Goal: Task Accomplishment & Management: Manage account settings

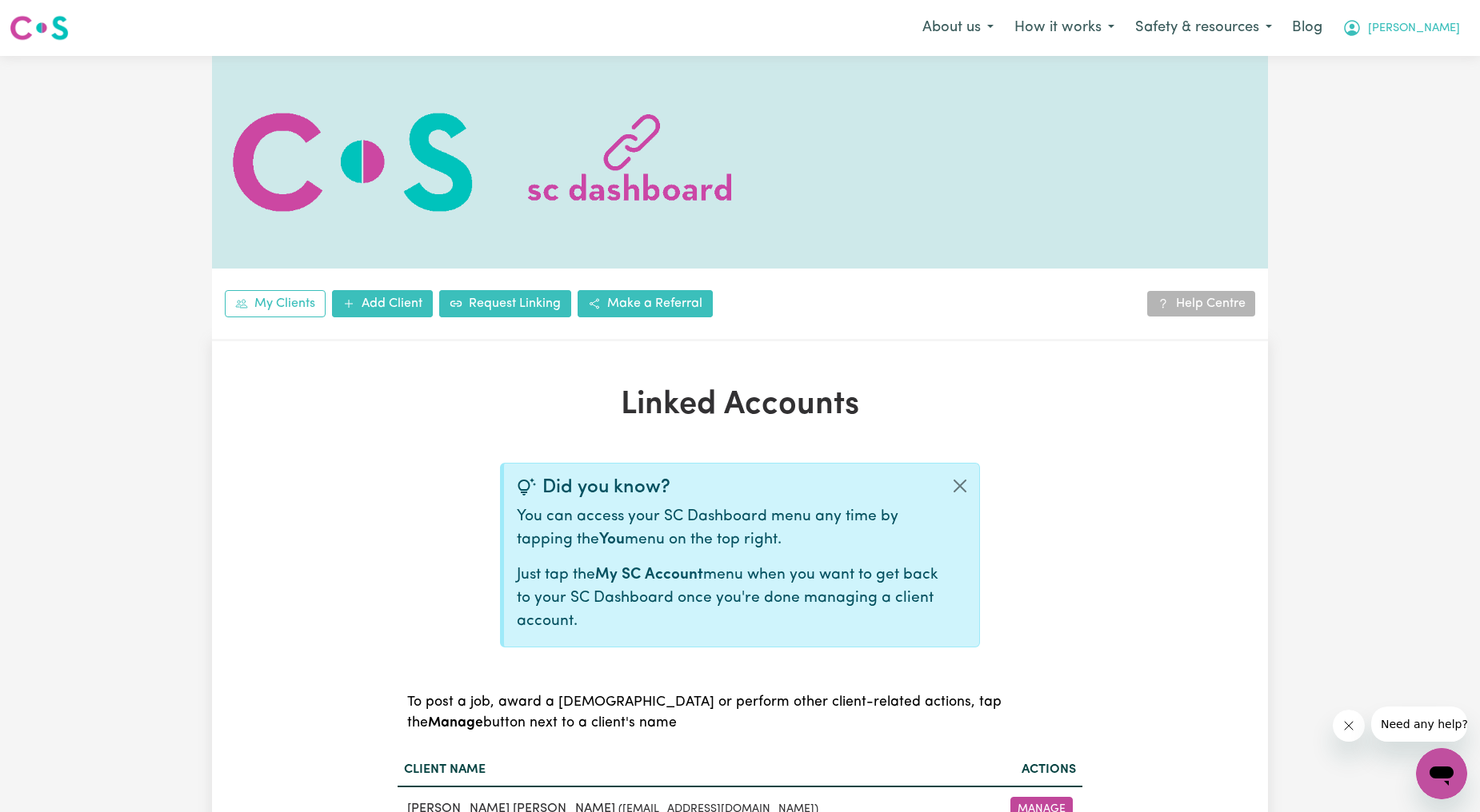
click at [1418, 28] on span "[PERSON_NAME]" at bounding box center [1414, 28] width 92 height 18
click at [1400, 90] on link "Logout" at bounding box center [1406, 92] width 126 height 30
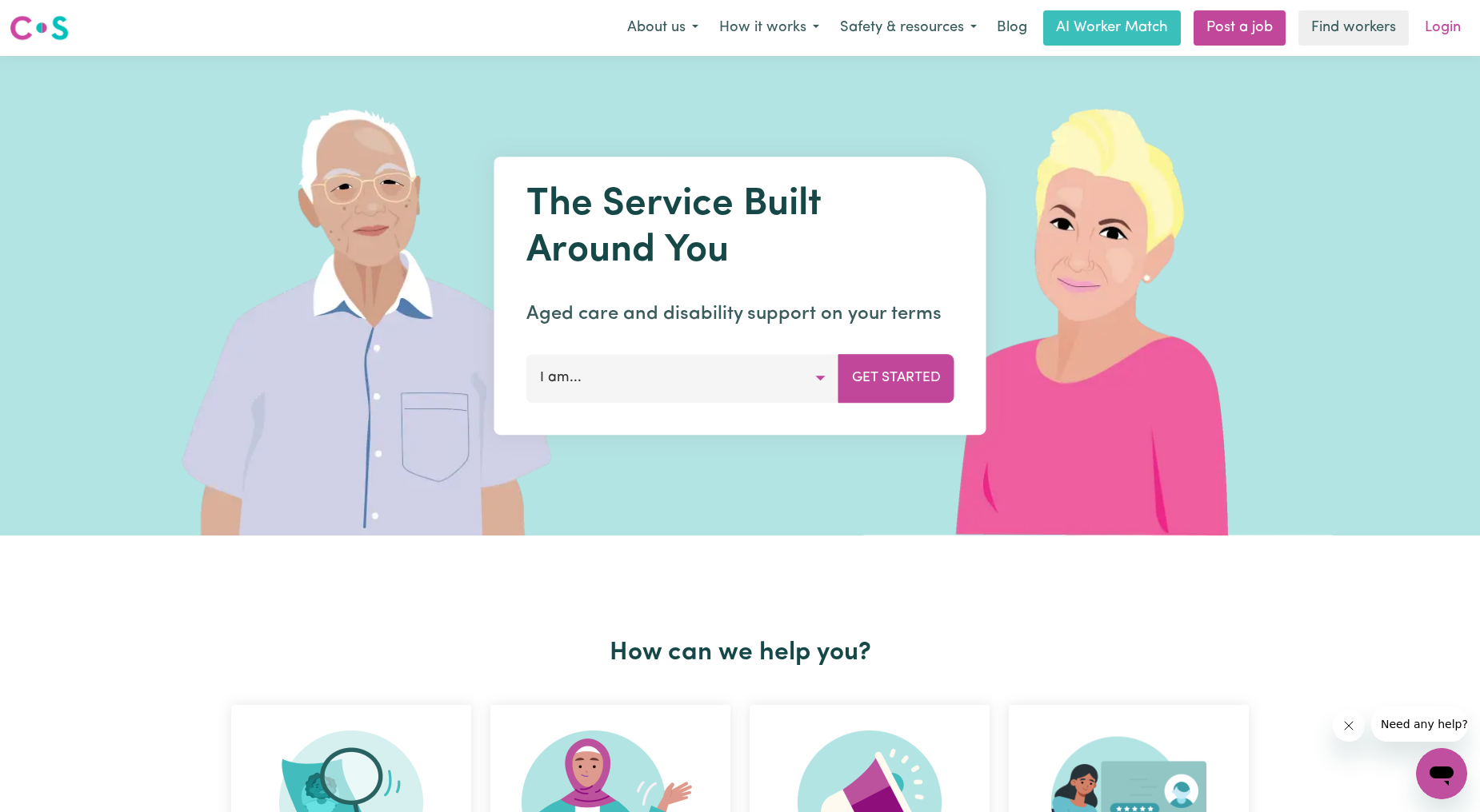
click at [1435, 26] on link "Login" at bounding box center [1443, 28] width 55 height 35
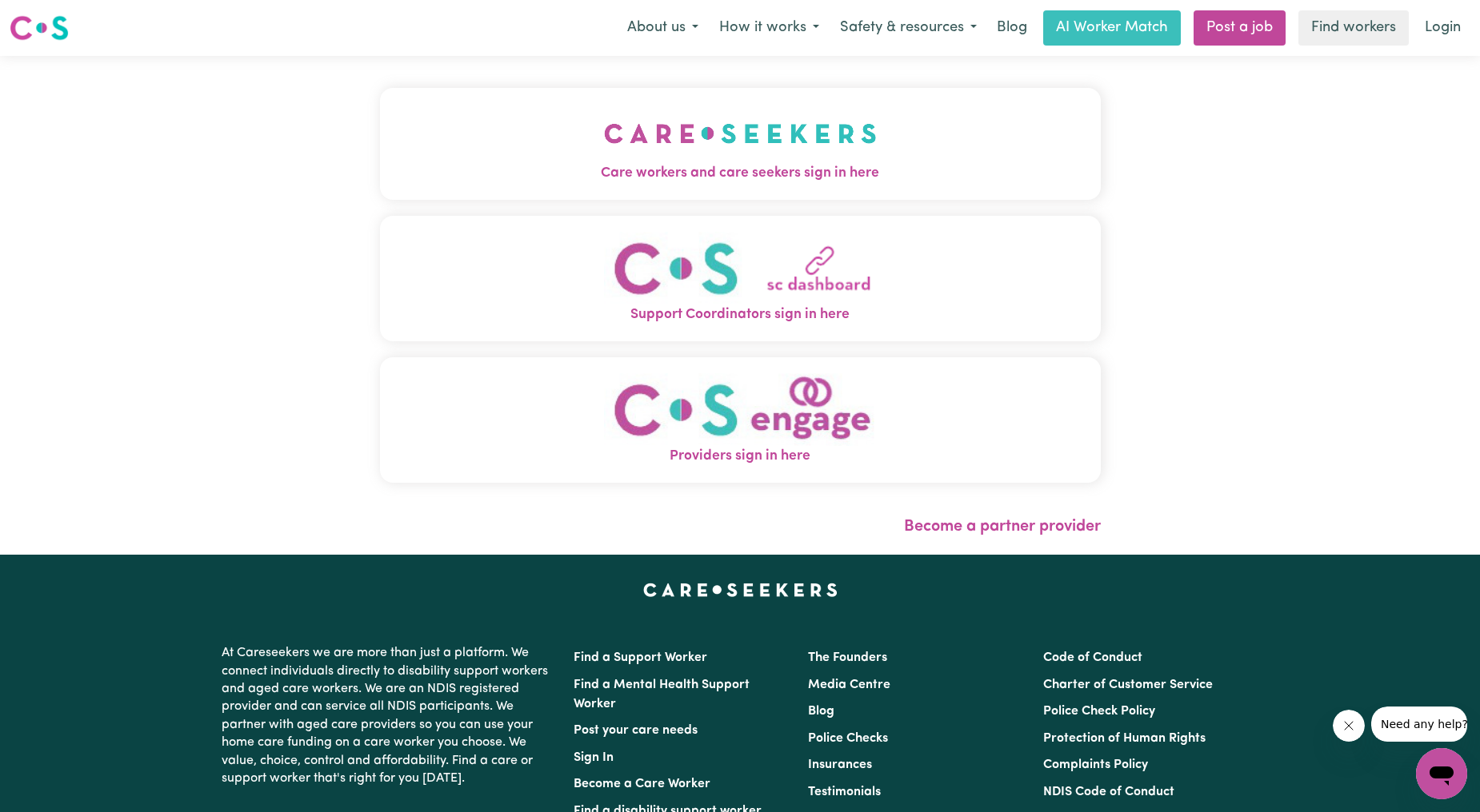
click at [441, 141] on button "Care workers and care seekers sign in here" at bounding box center [740, 144] width 721 height 112
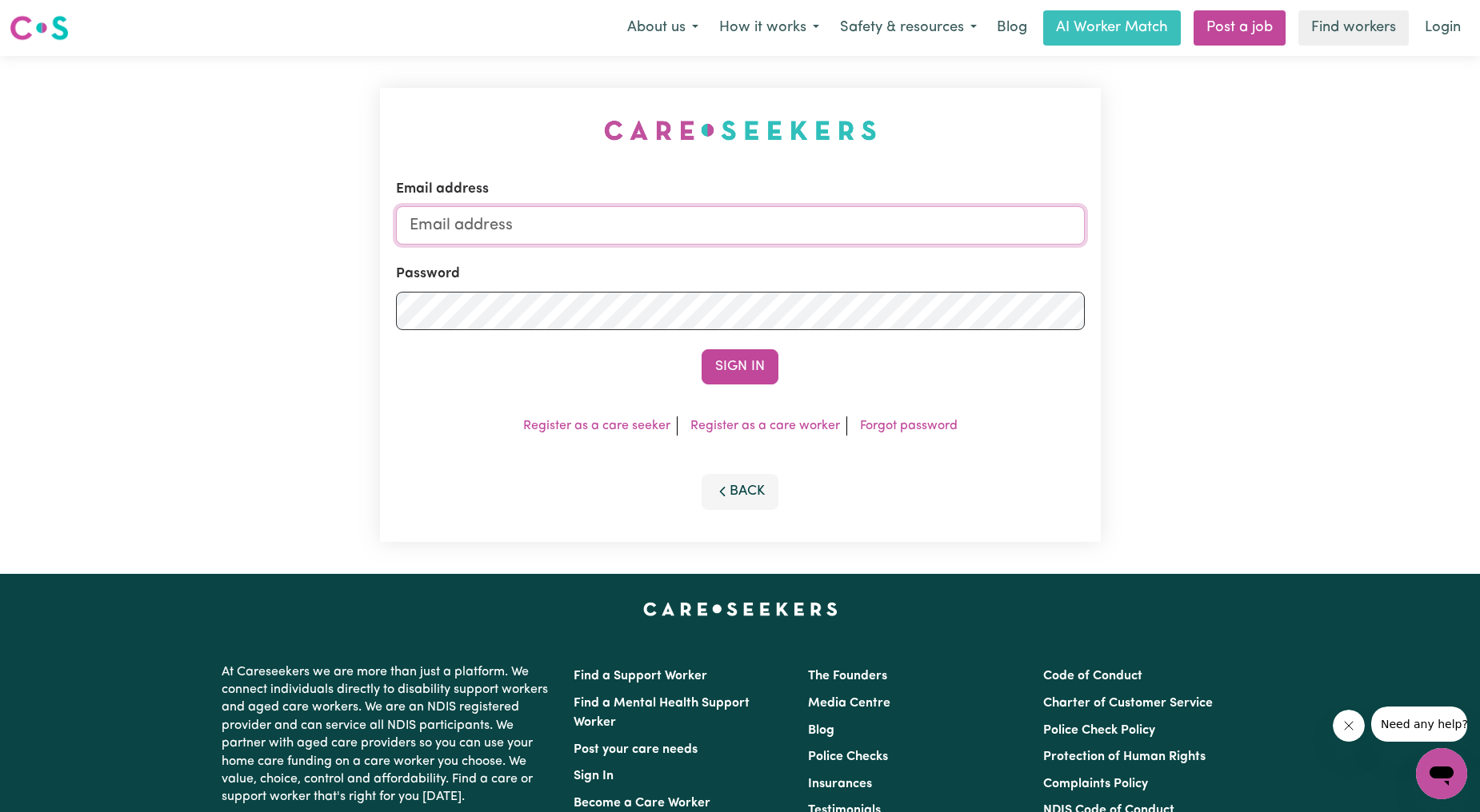
click at [784, 234] on input "Email address" at bounding box center [740, 225] width 688 height 39
drag, startPoint x: 491, startPoint y: 222, endPoint x: 1013, endPoint y: 273, distance: 524.5
click at [1010, 275] on form "Email address [EMAIL_ADDRESS][PERSON_NAME][DOMAIN_NAME] Password Sign In" at bounding box center [740, 281] width 688 height 205
type input "[EMAIL_ADDRESS][DOMAIN_NAME]"
click at [766, 371] on button "Sign In" at bounding box center [740, 367] width 77 height 35
